Goal: Transaction & Acquisition: Obtain resource

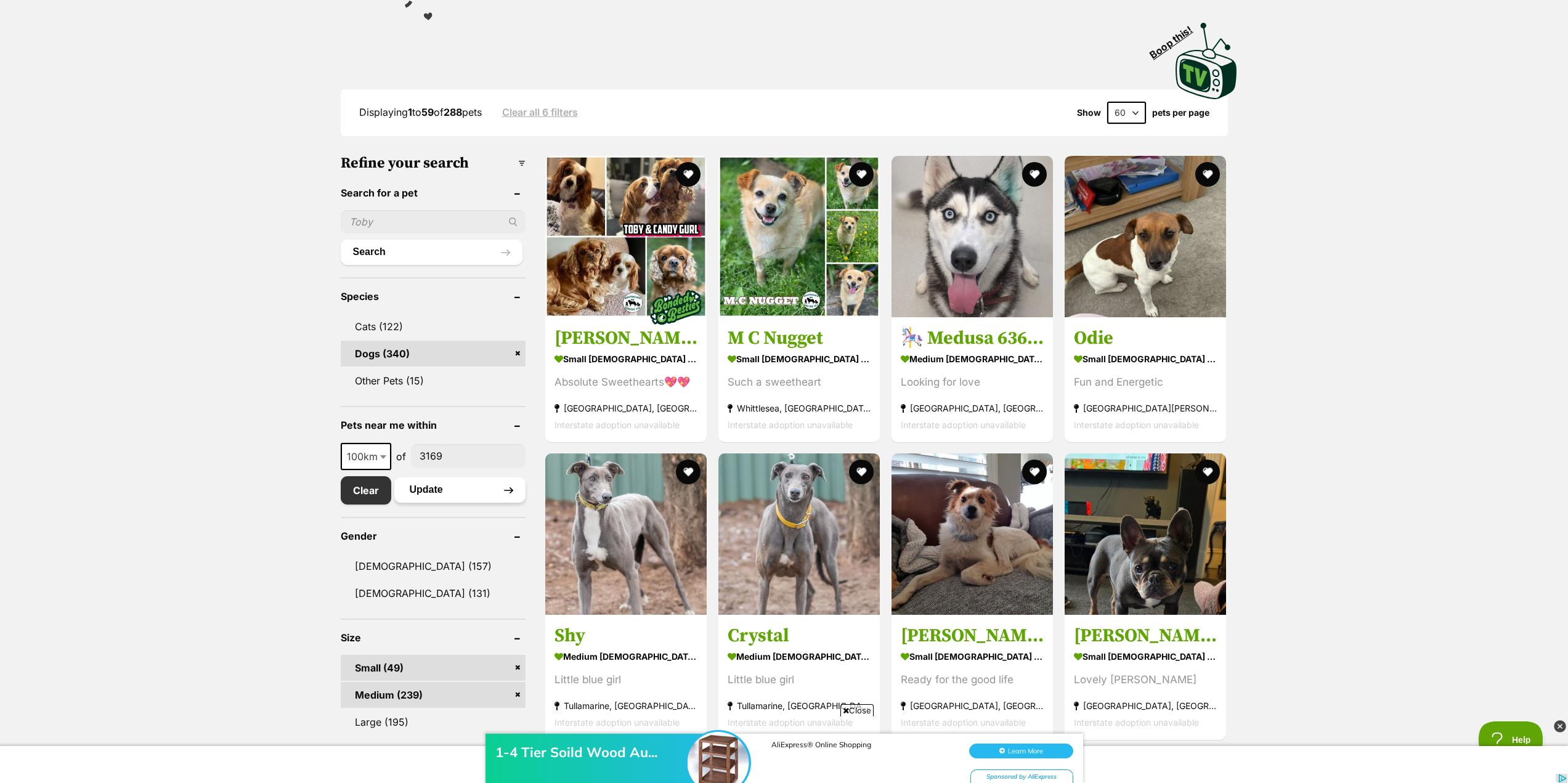
click at [456, 493] on button "Update" at bounding box center [460, 490] width 132 height 25
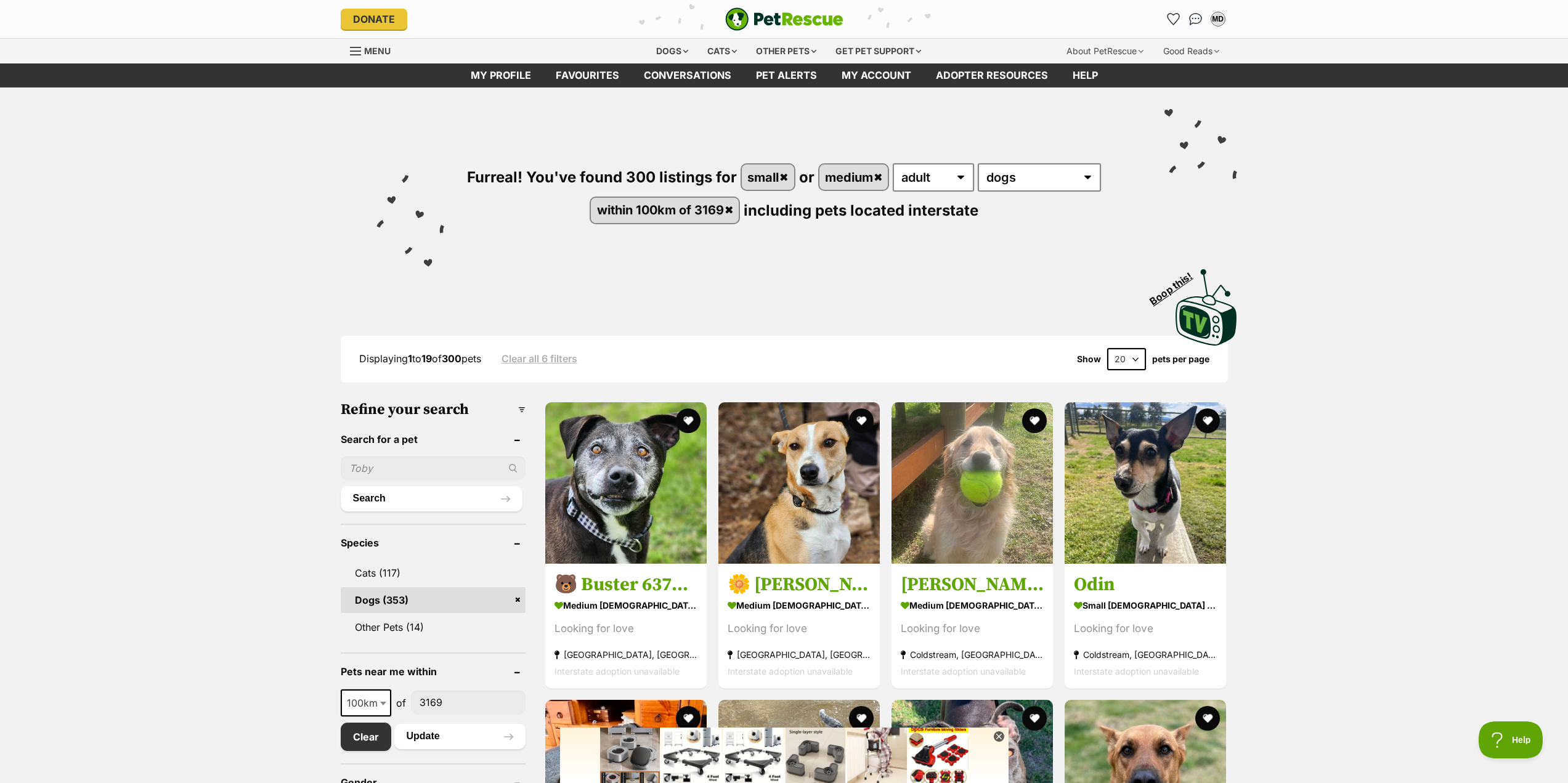
click at [1124, 361] on select "20 40 60" at bounding box center [1126, 359] width 39 height 22
select select "60"
click at [1107, 348] on select "20 40 60" at bounding box center [1126, 359] width 39 height 22
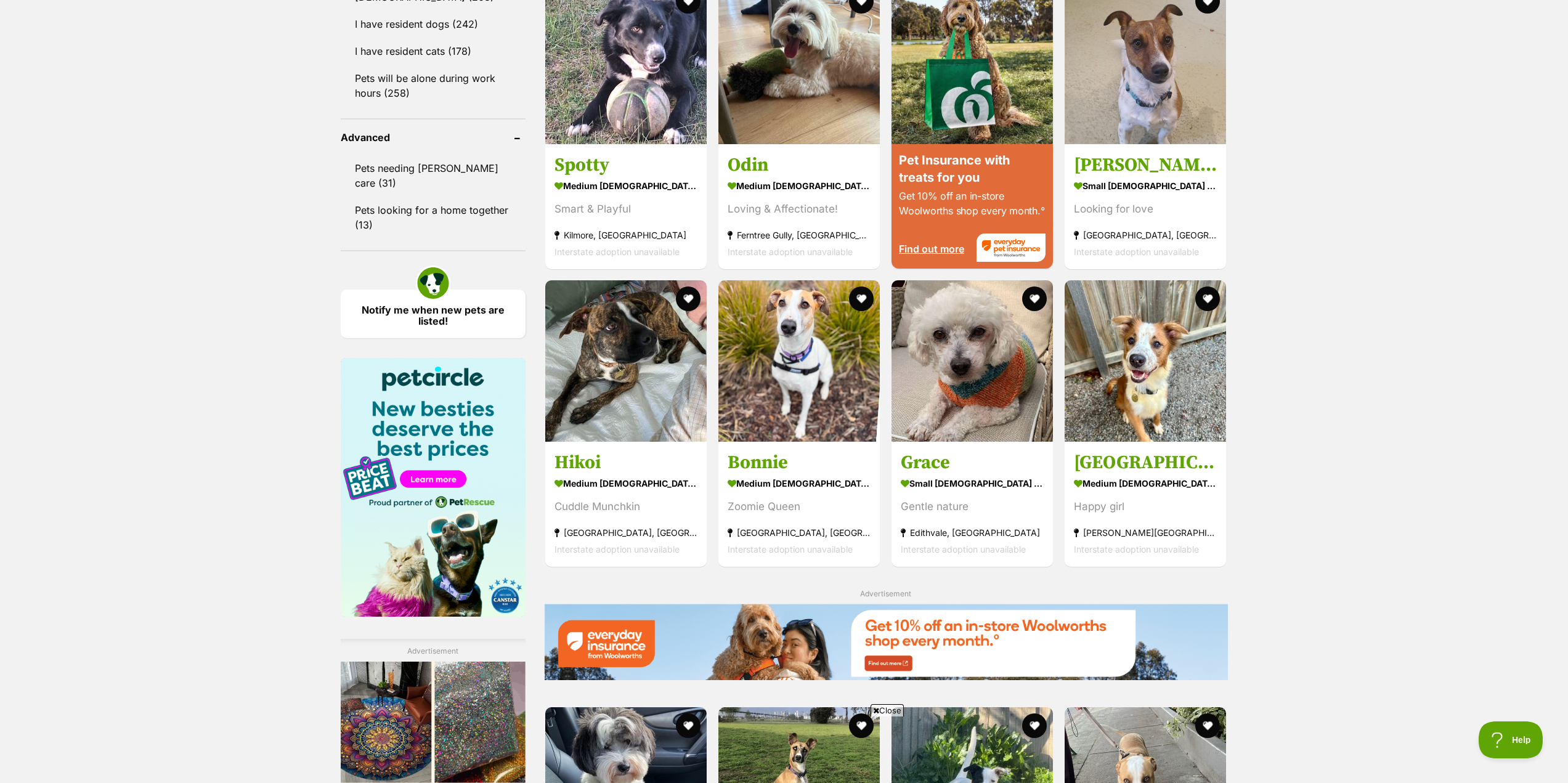
scroll to position [1294, 0]
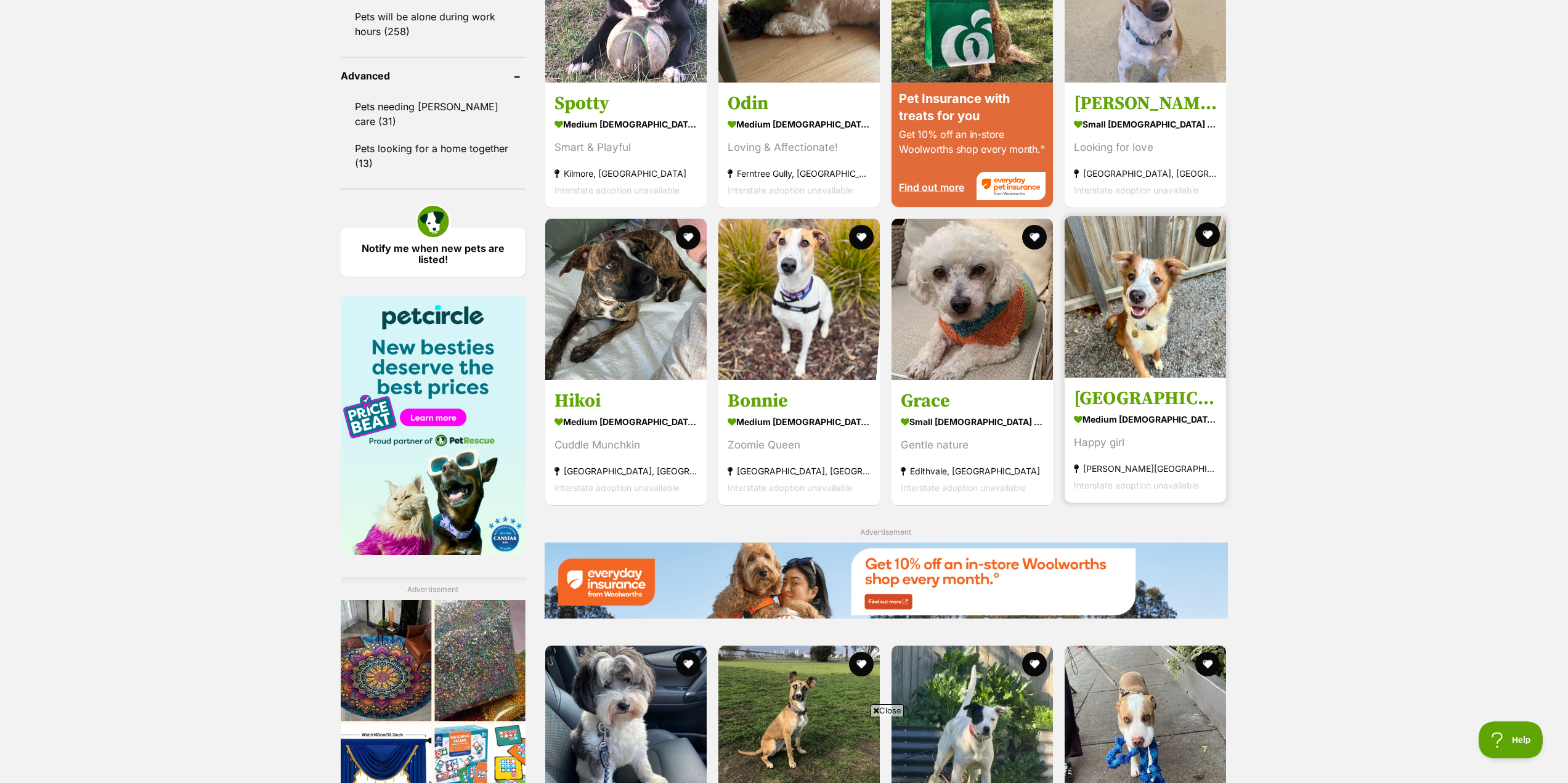
click at [1128, 320] on img at bounding box center [1145, 297] width 161 height 161
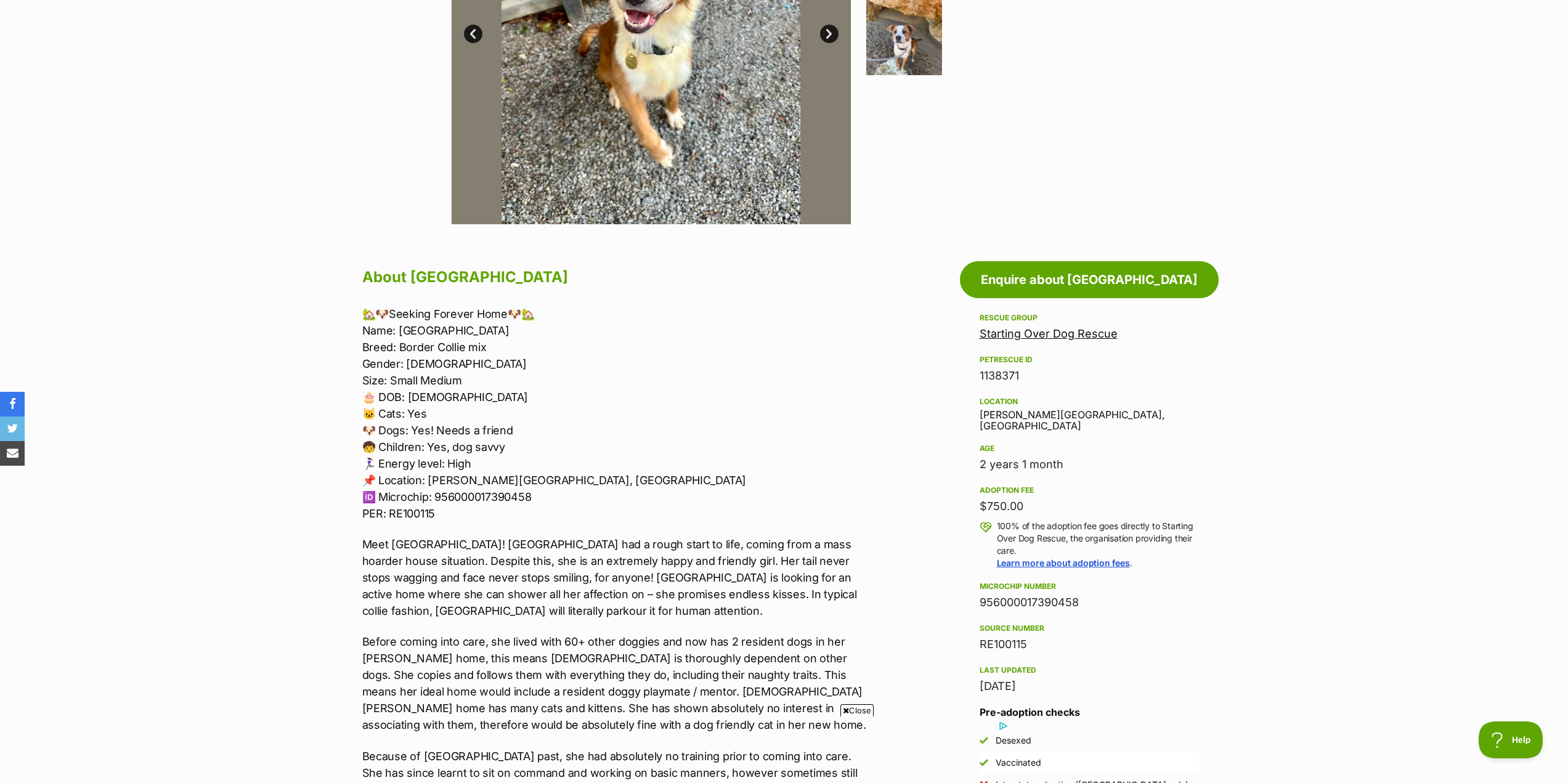
scroll to position [123, 0]
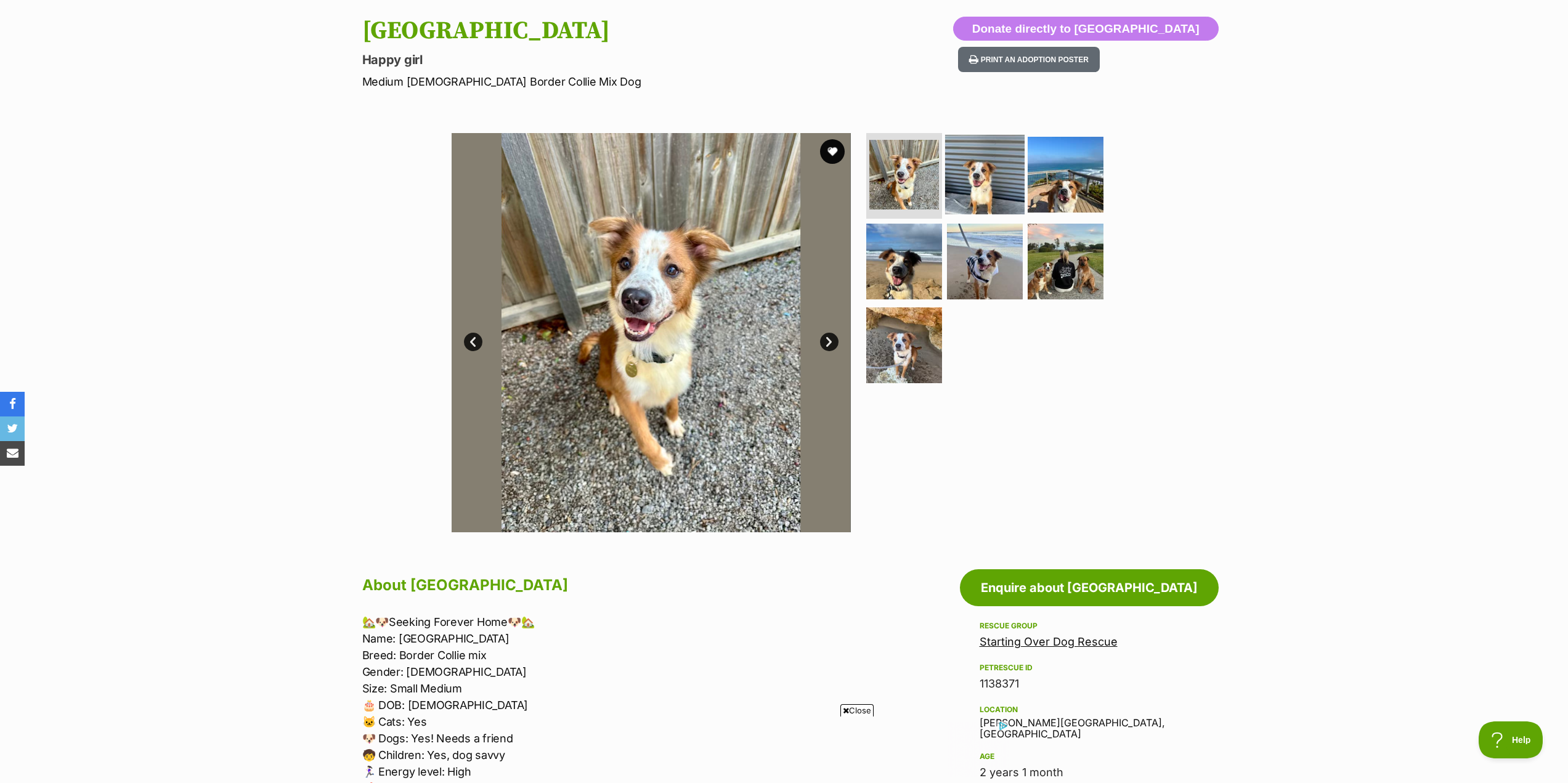
click at [977, 172] on img at bounding box center [985, 174] width 80 height 80
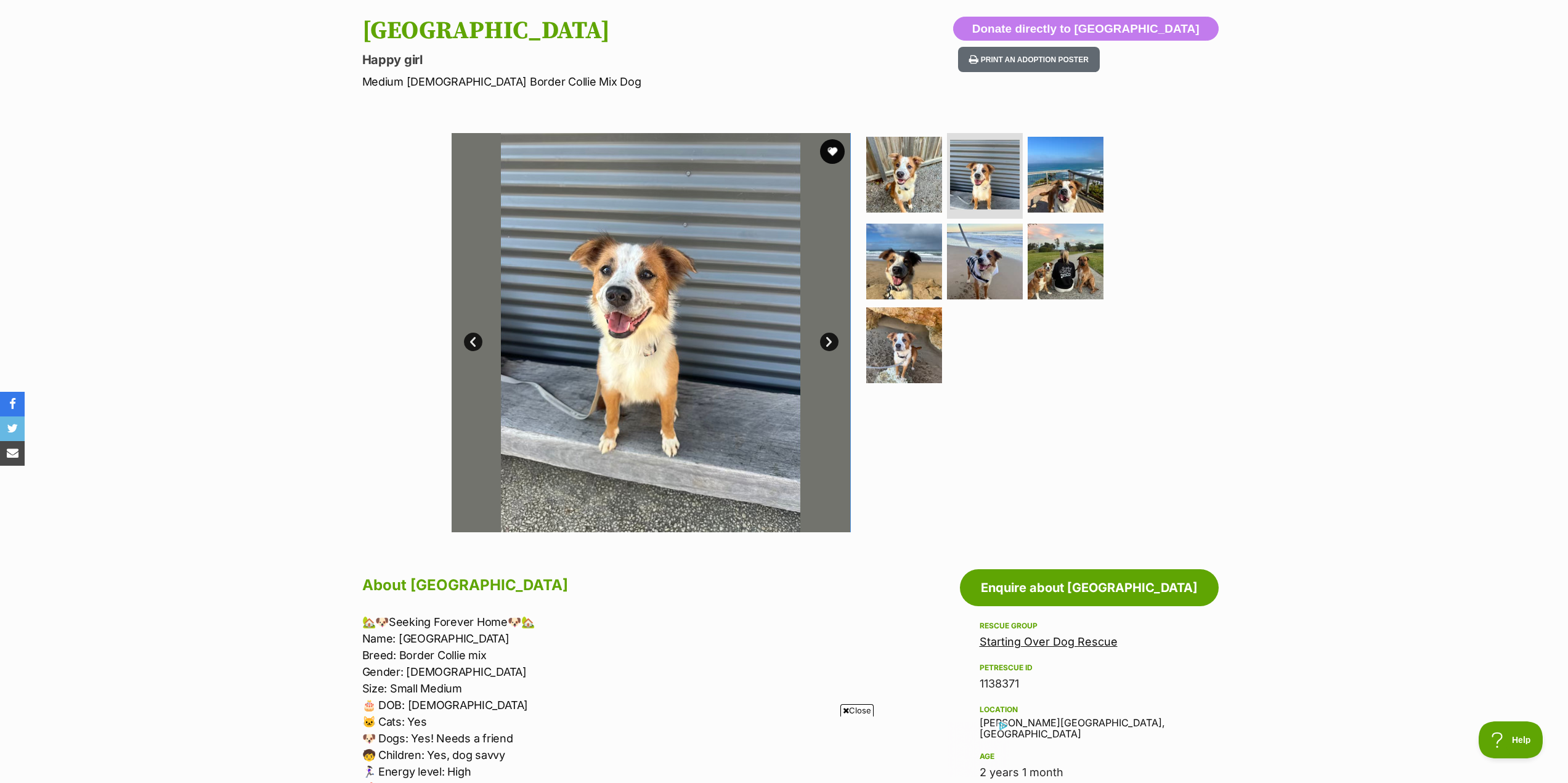
click at [833, 342] on link "Next" at bounding box center [829, 342] width 18 height 18
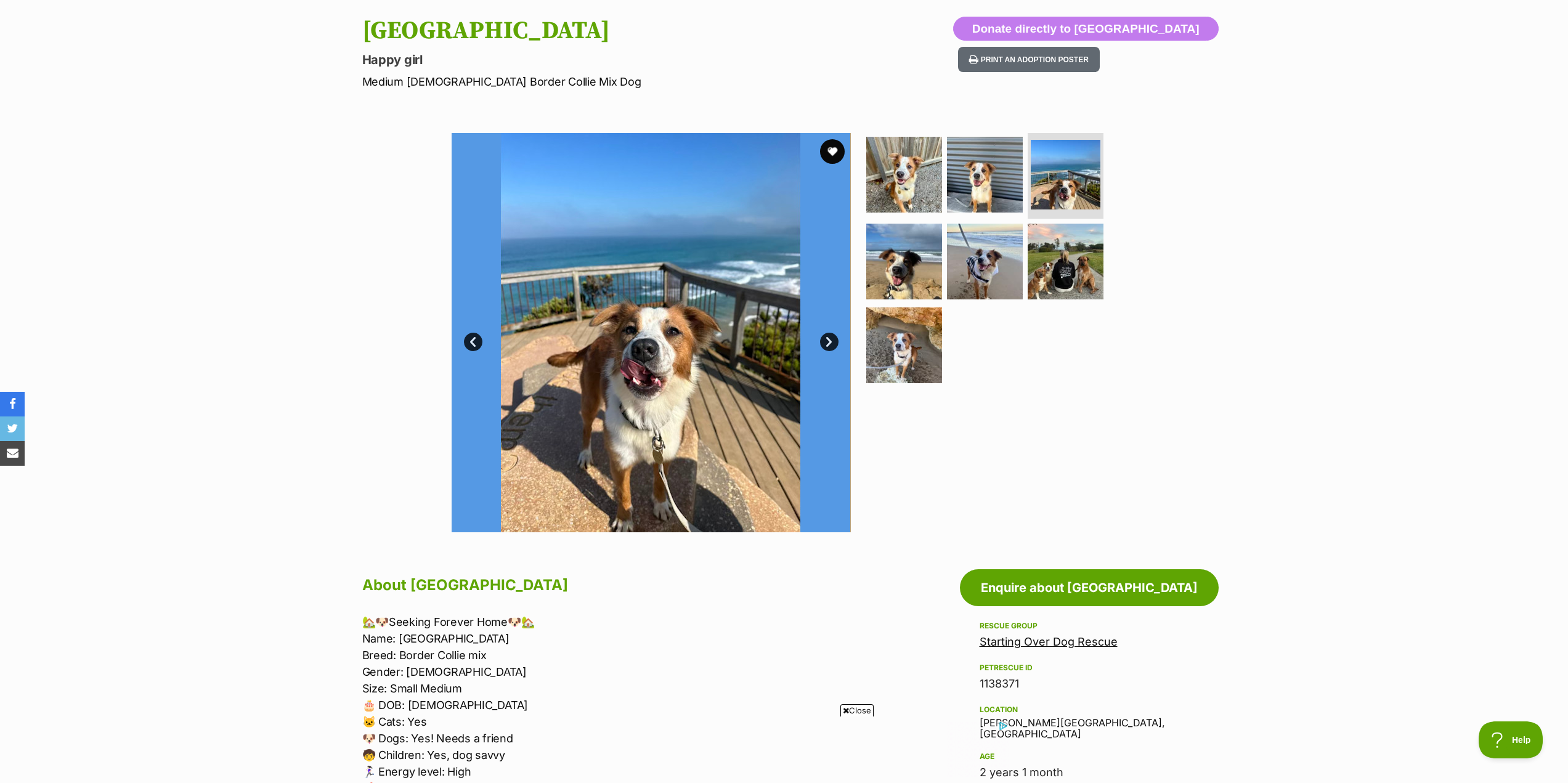
click at [833, 342] on link "Next" at bounding box center [829, 342] width 18 height 18
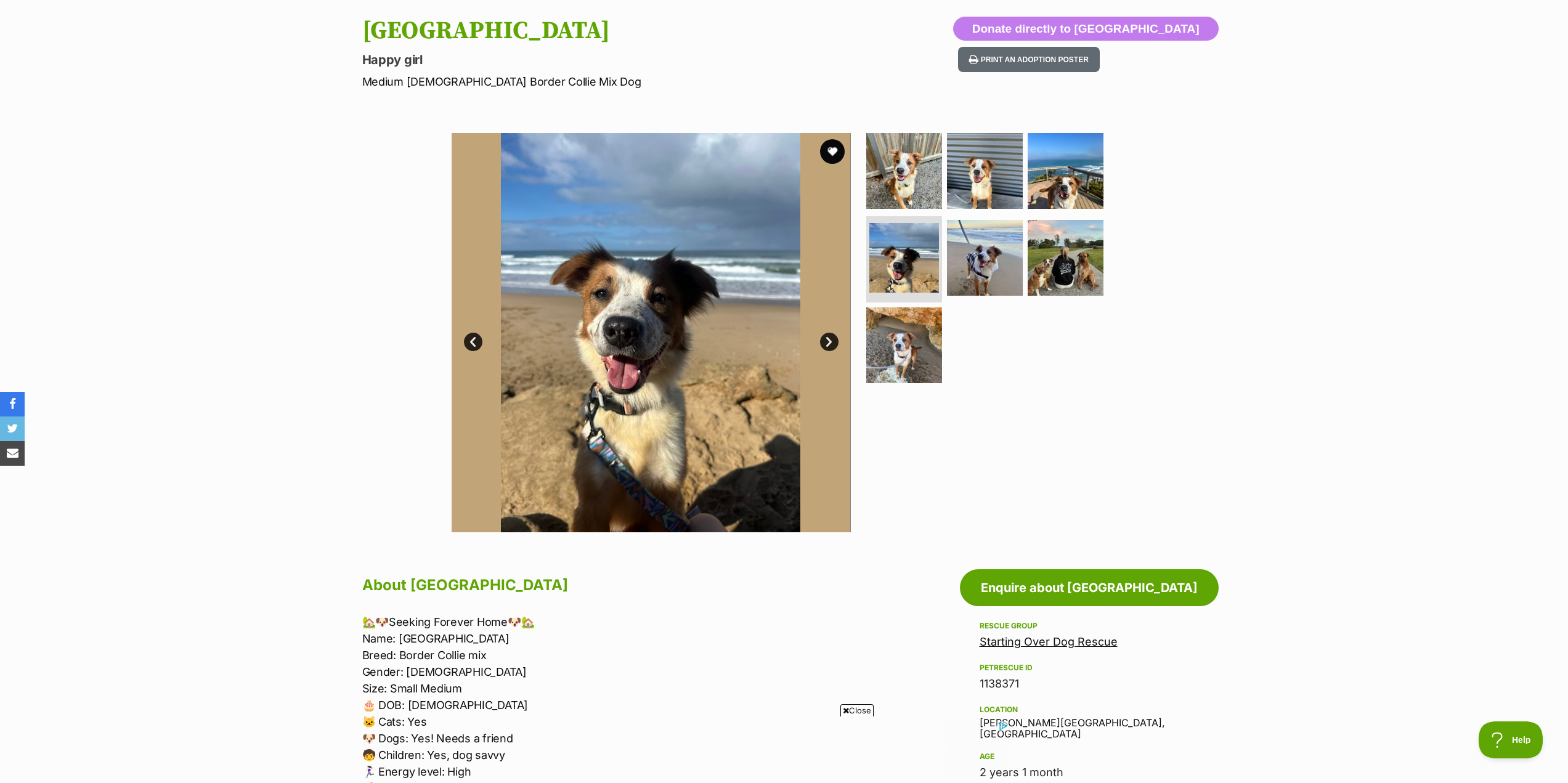
click at [833, 342] on link "Next" at bounding box center [829, 342] width 18 height 18
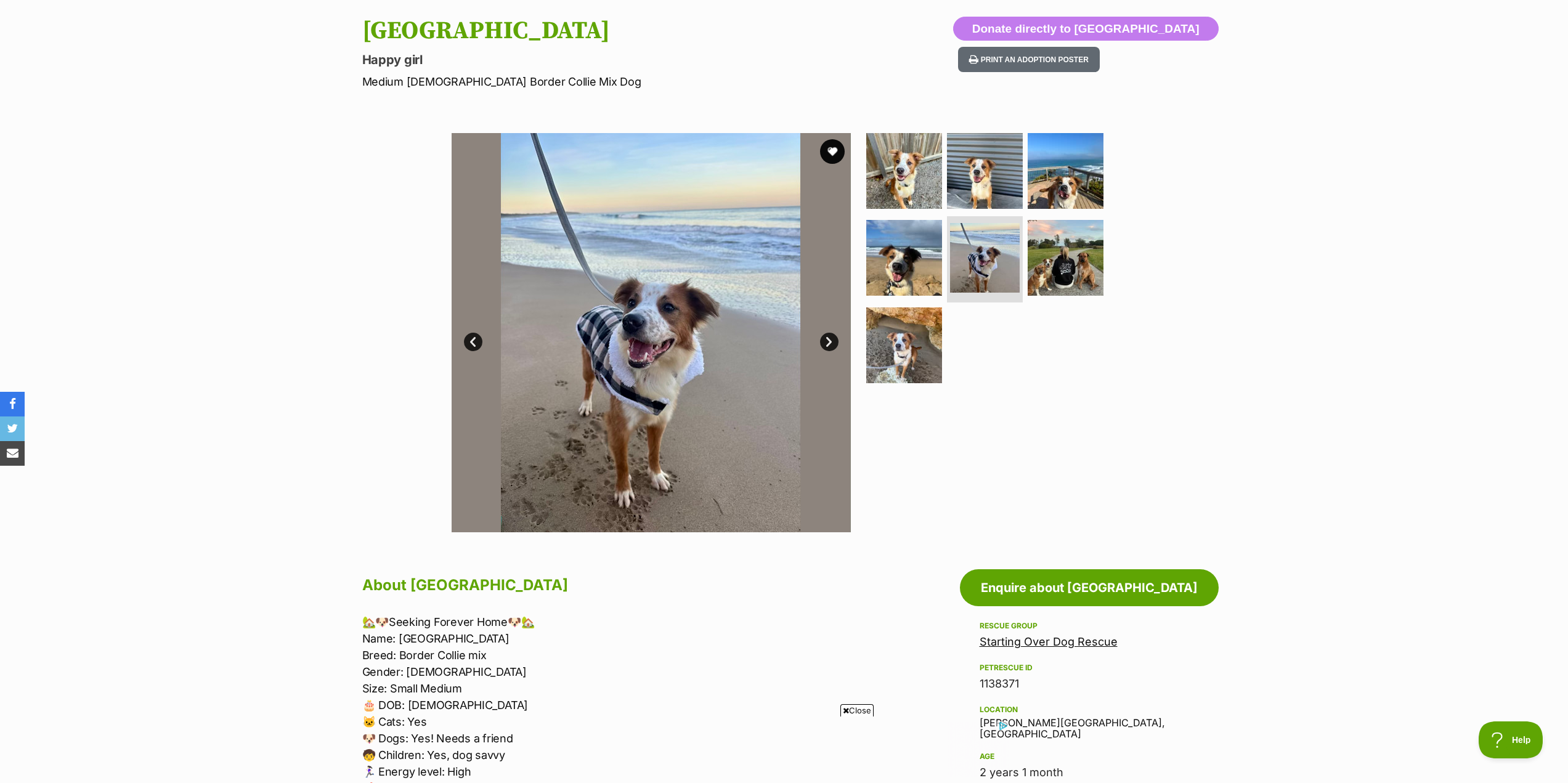
click at [833, 342] on link "Next" at bounding box center [829, 342] width 18 height 18
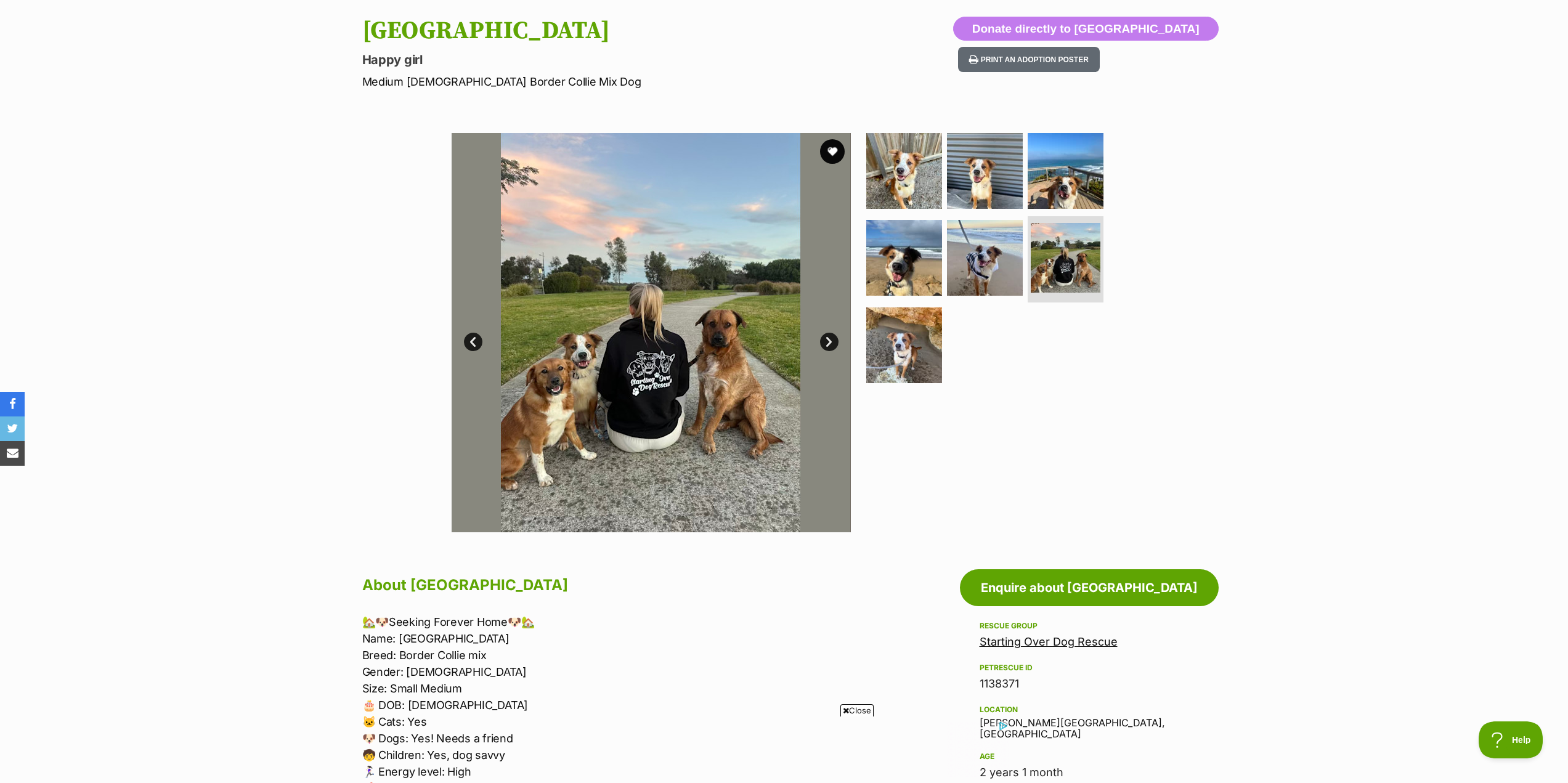
click at [833, 342] on link "Next" at bounding box center [829, 342] width 18 height 18
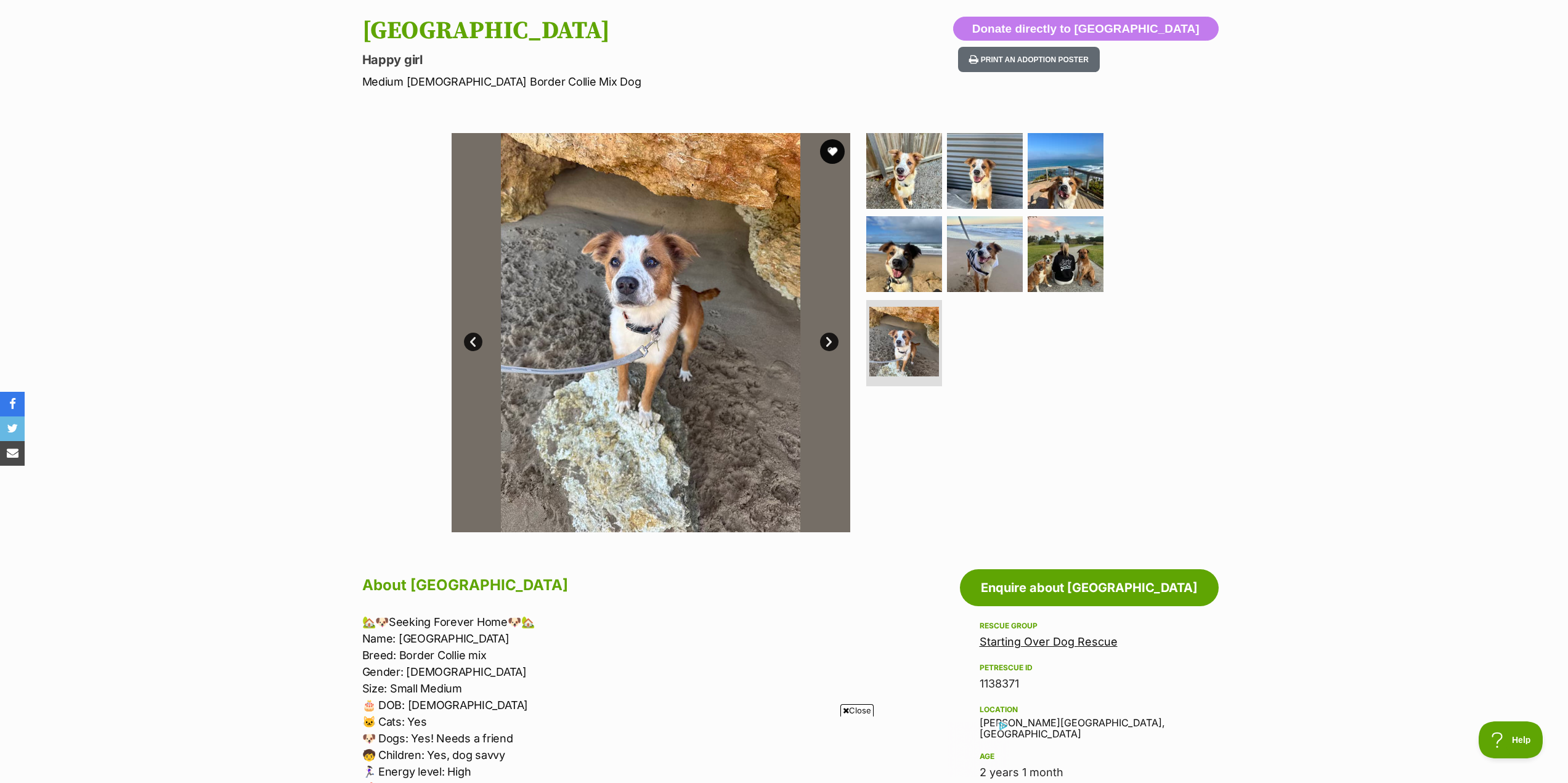
click at [833, 342] on link "Next" at bounding box center [829, 342] width 18 height 18
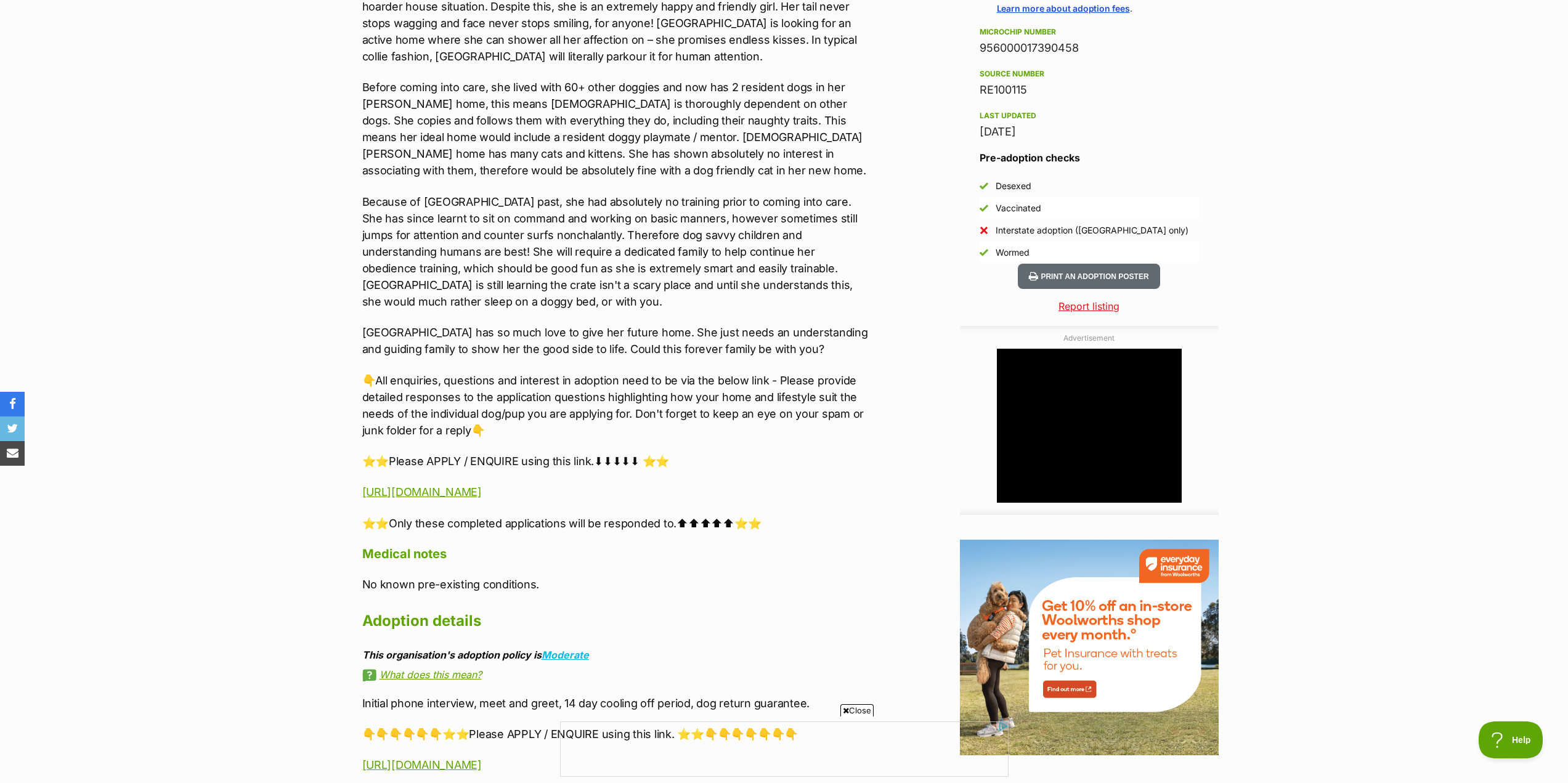
scroll to position [0, 0]
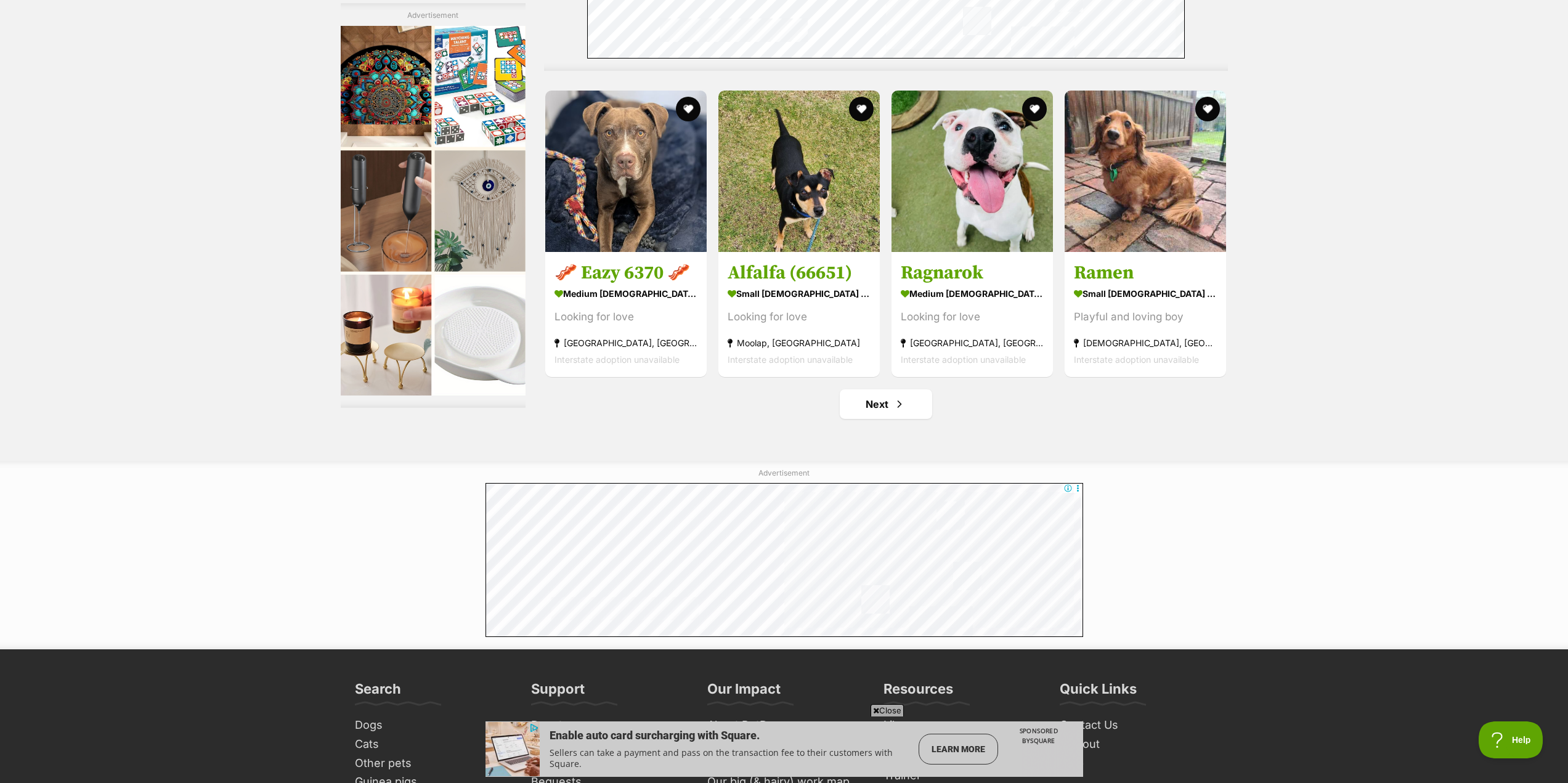
scroll to position [6471, 0]
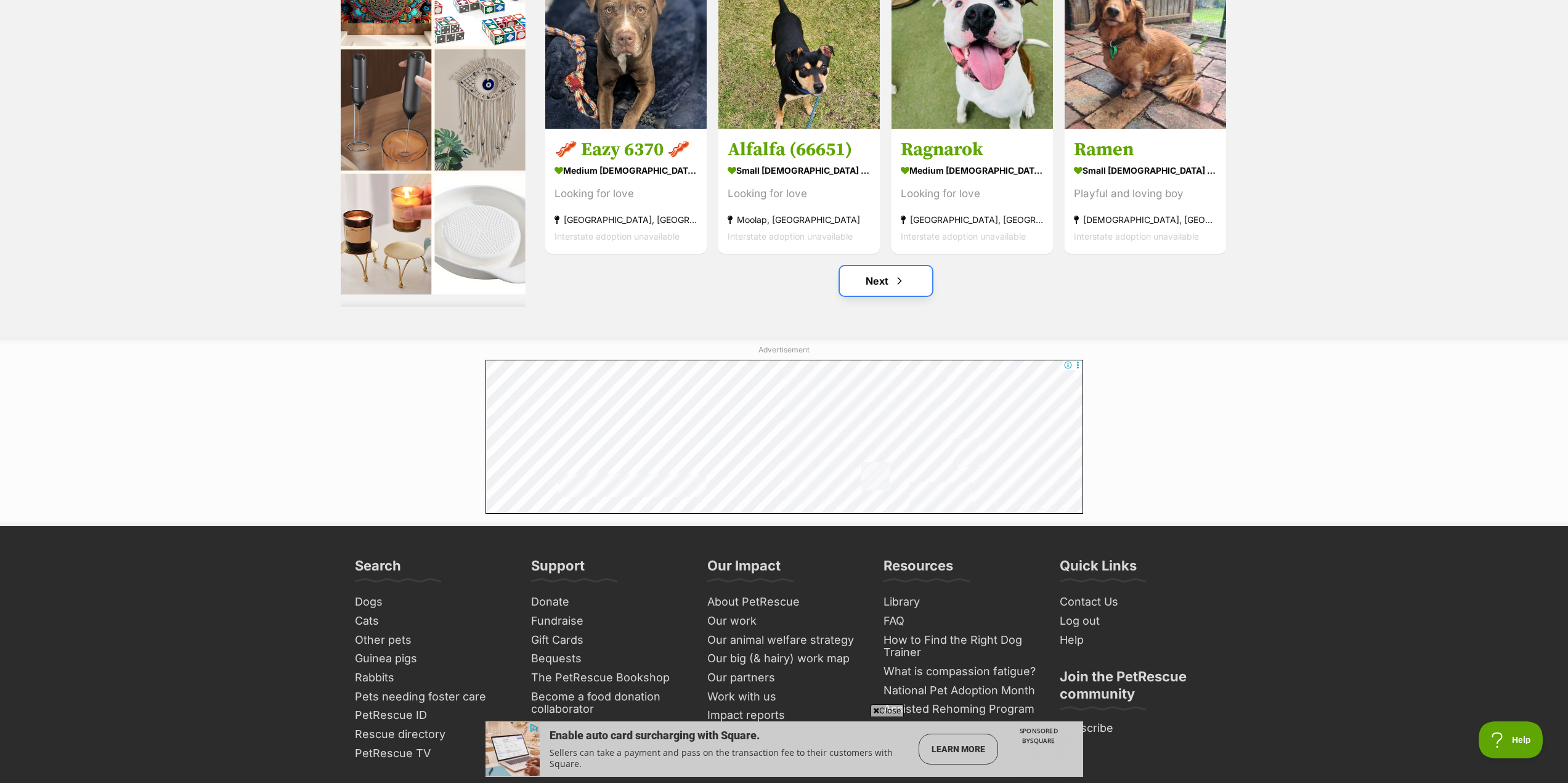
click at [903, 288] on span "Next page" at bounding box center [899, 281] width 12 height 15
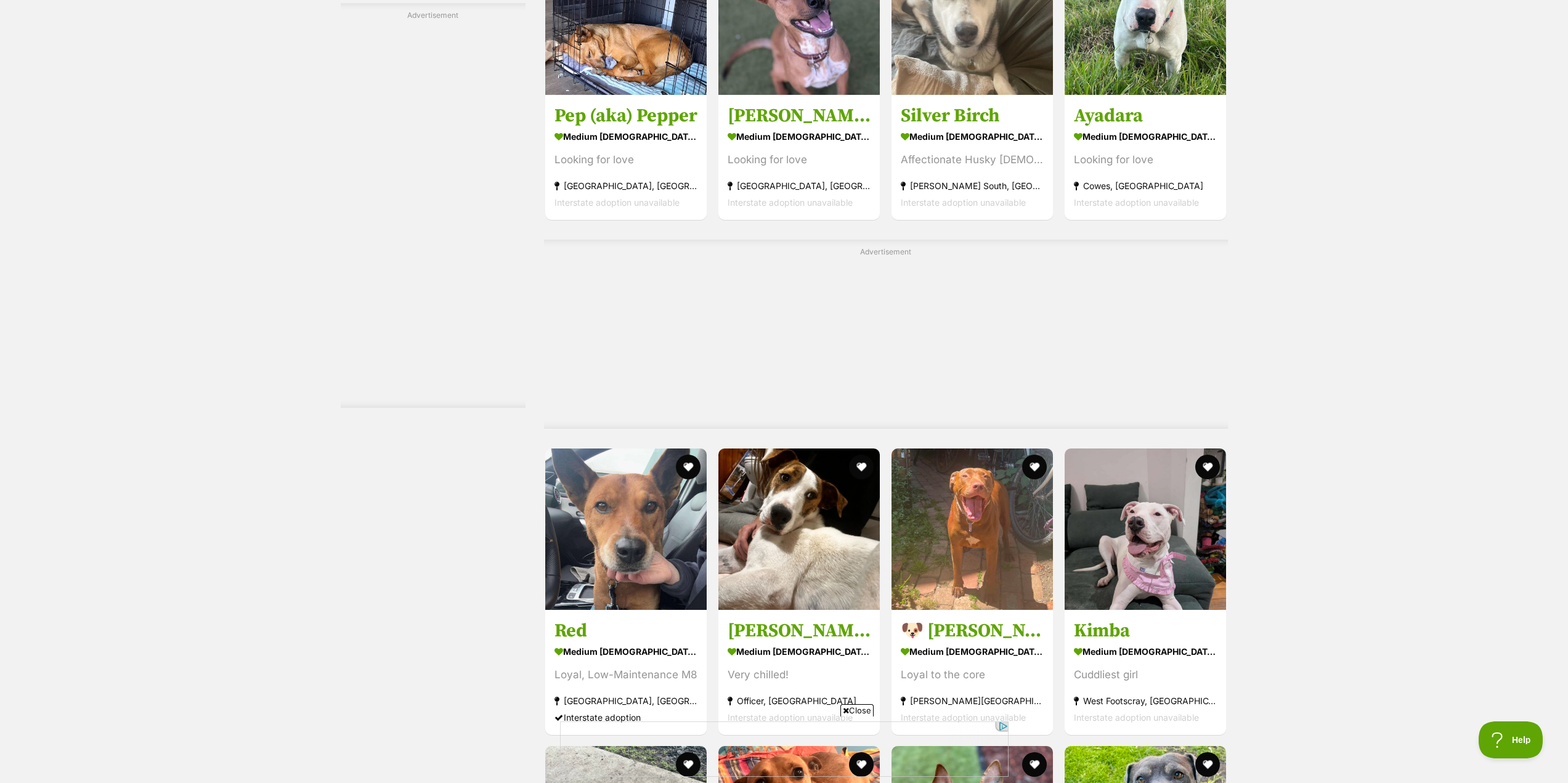
scroll to position [5300, 0]
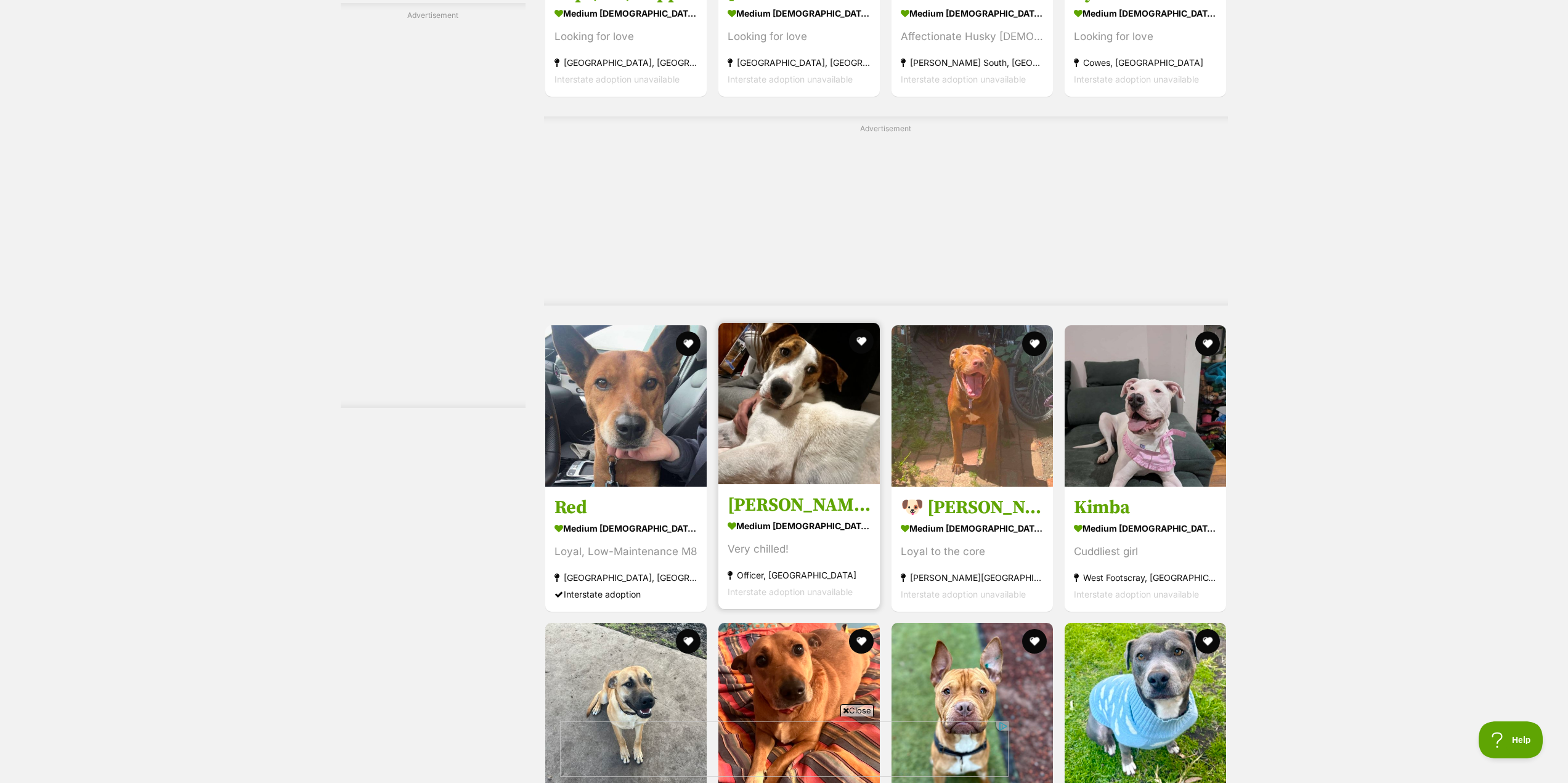
click at [820, 413] on img at bounding box center [799, 404] width 161 height 161
